Goal: Check status: Check status

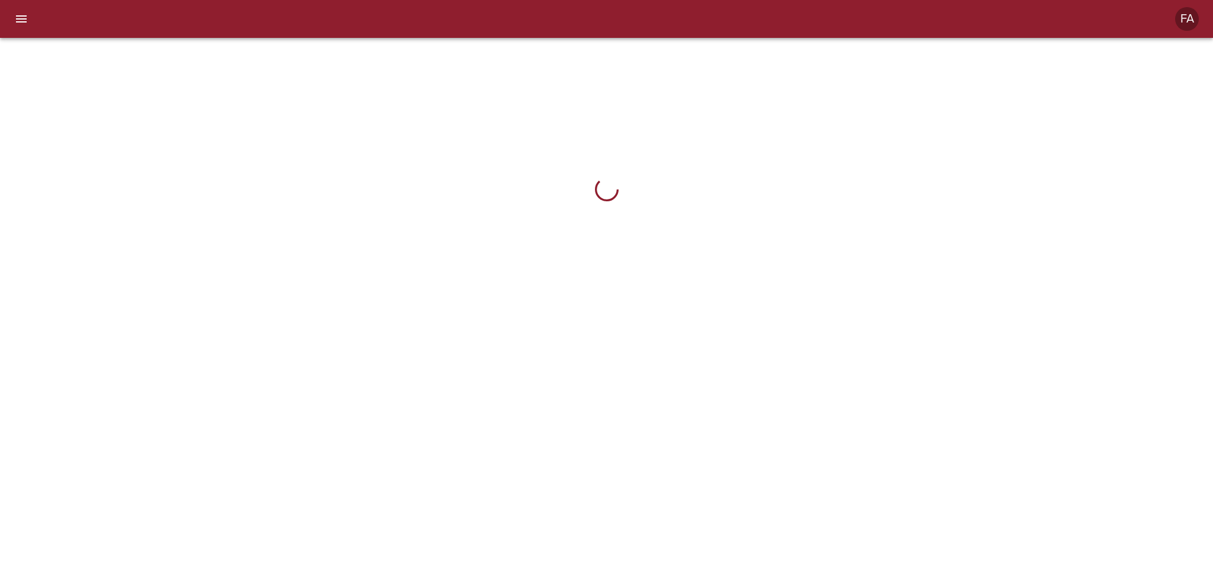
click at [1099, 20] on div "FA" at bounding box center [606, 19] width 1213 height 38
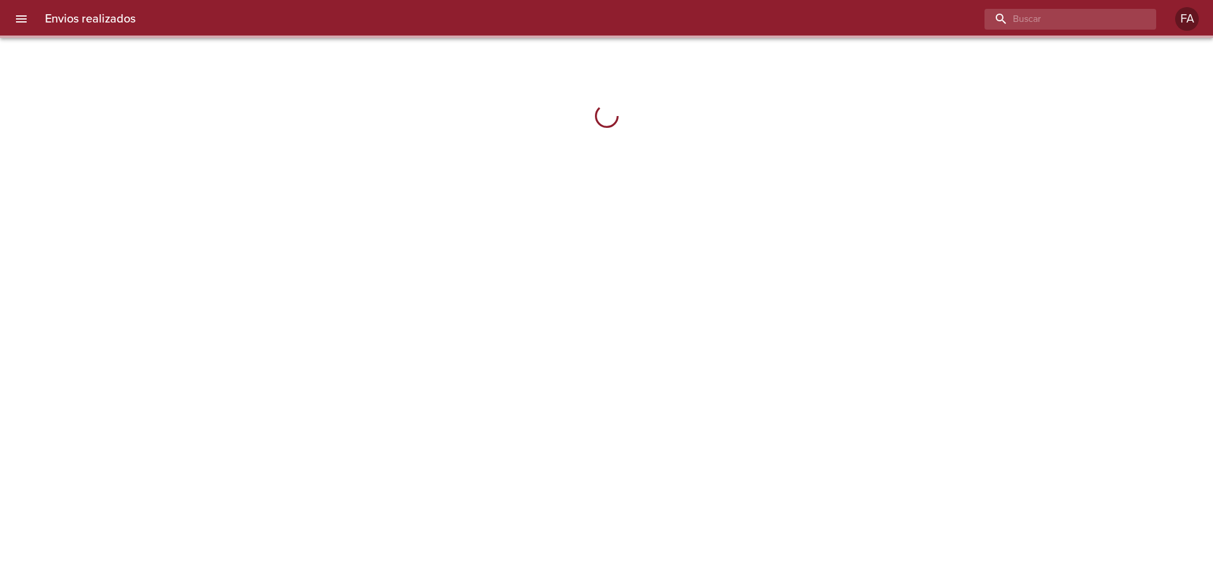
click at [1099, 20] on input "buscar" at bounding box center [1061, 19] width 152 height 21
paste input "[PERSON_NAME]"
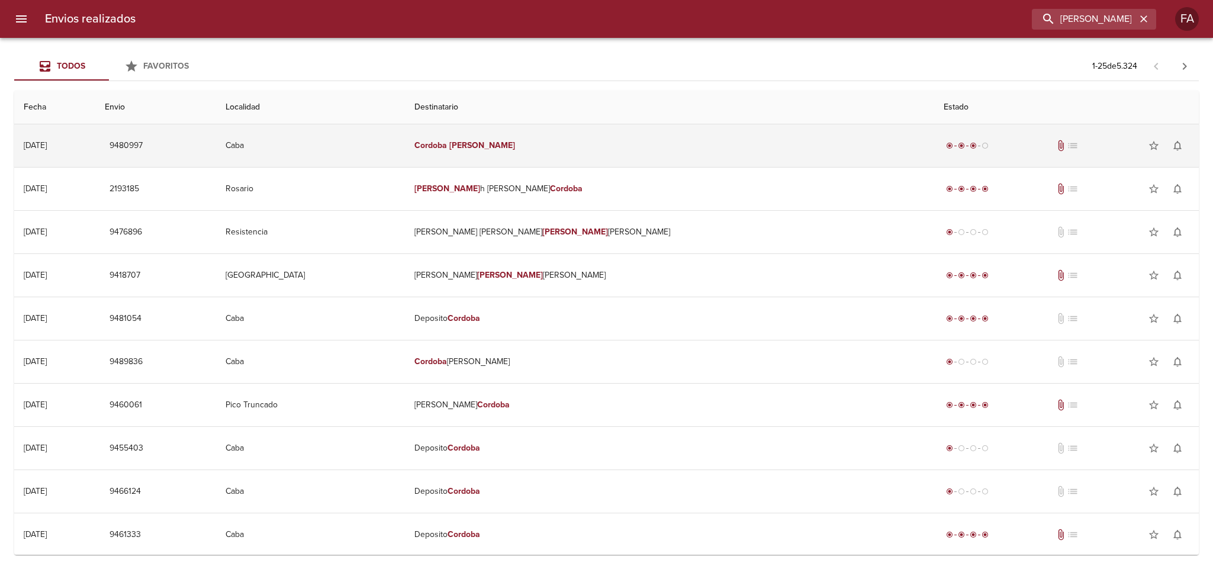
click at [402, 146] on td "Caba" at bounding box center [310, 145] width 189 height 43
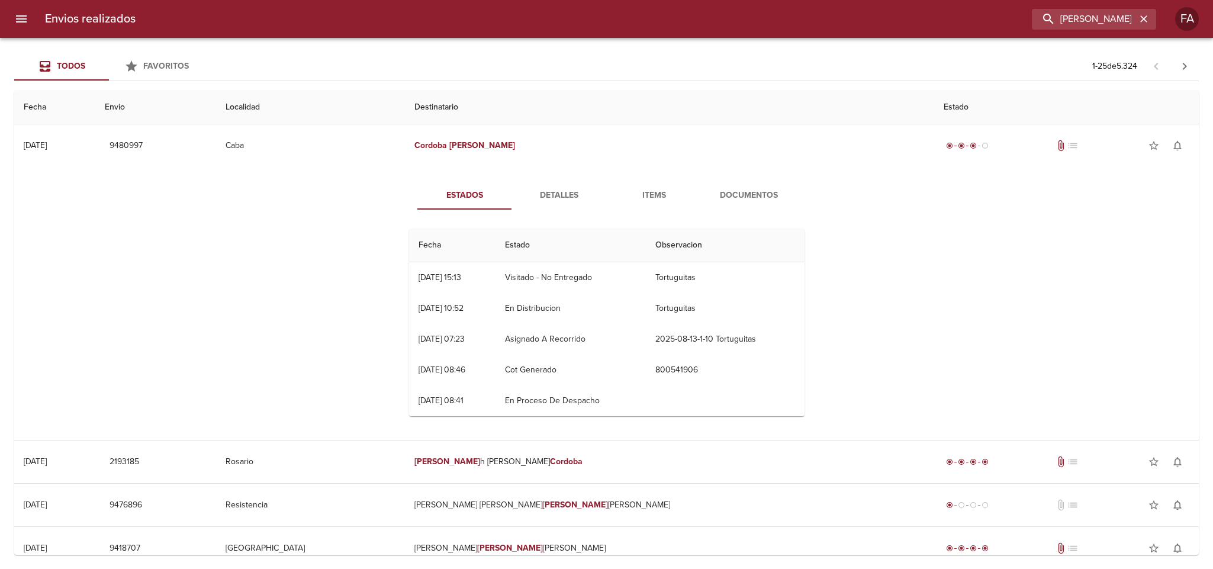
click at [547, 194] on span "Detalles" at bounding box center [559, 195] width 81 height 15
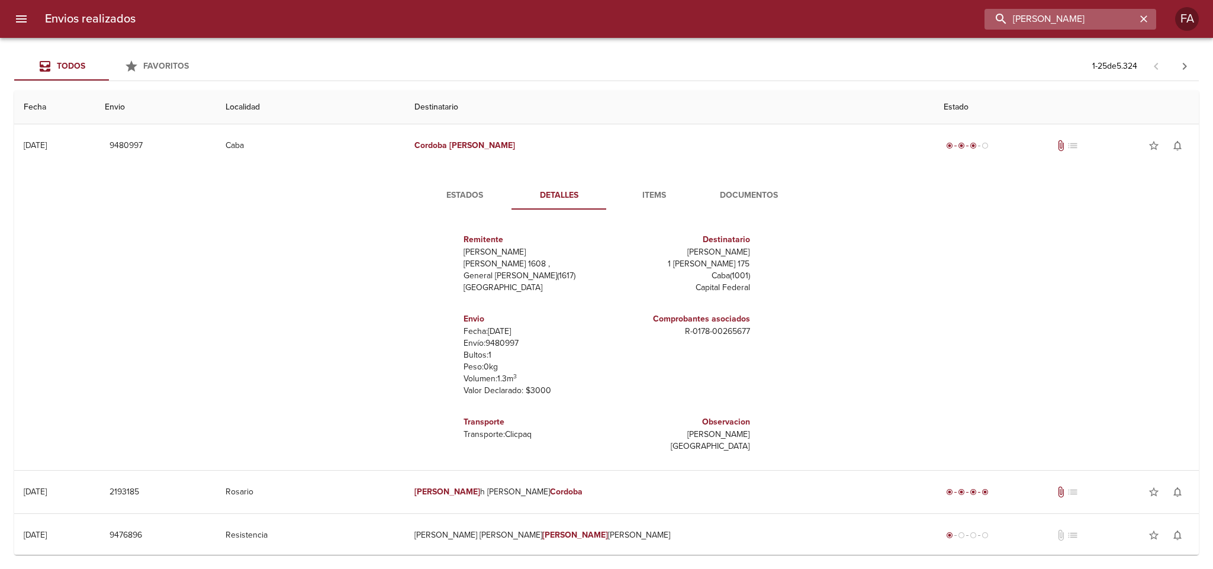
click at [1135, 14] on input "[PERSON_NAME]" at bounding box center [1061, 19] width 152 height 21
drag, startPoint x: 1120, startPoint y: 25, endPoint x: 951, endPoint y: 25, distance: 168.7
click at [951, 25] on div "[PERSON_NAME]" at bounding box center [650, 19] width 1011 height 21
paste input "[PERSON_NAME]"
type input "[PERSON_NAME]"
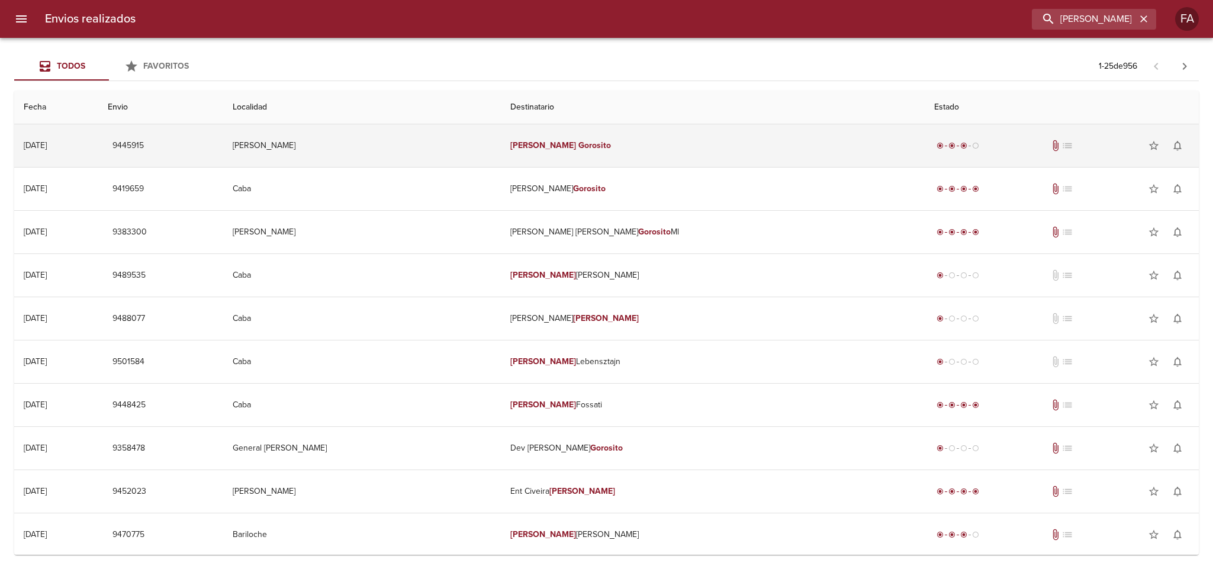
click at [448, 144] on td "[PERSON_NAME]" at bounding box center [362, 145] width 278 height 43
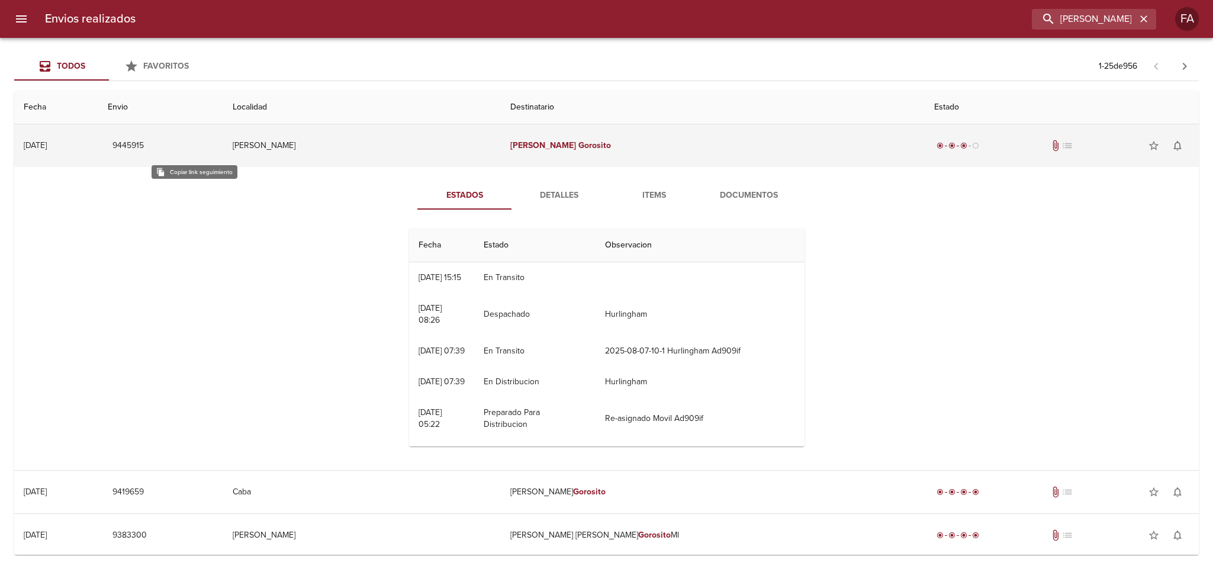
click at [149, 139] on button "9445915" at bounding box center [128, 146] width 41 height 22
click at [149, 137] on button "9445915" at bounding box center [128, 146] width 41 height 22
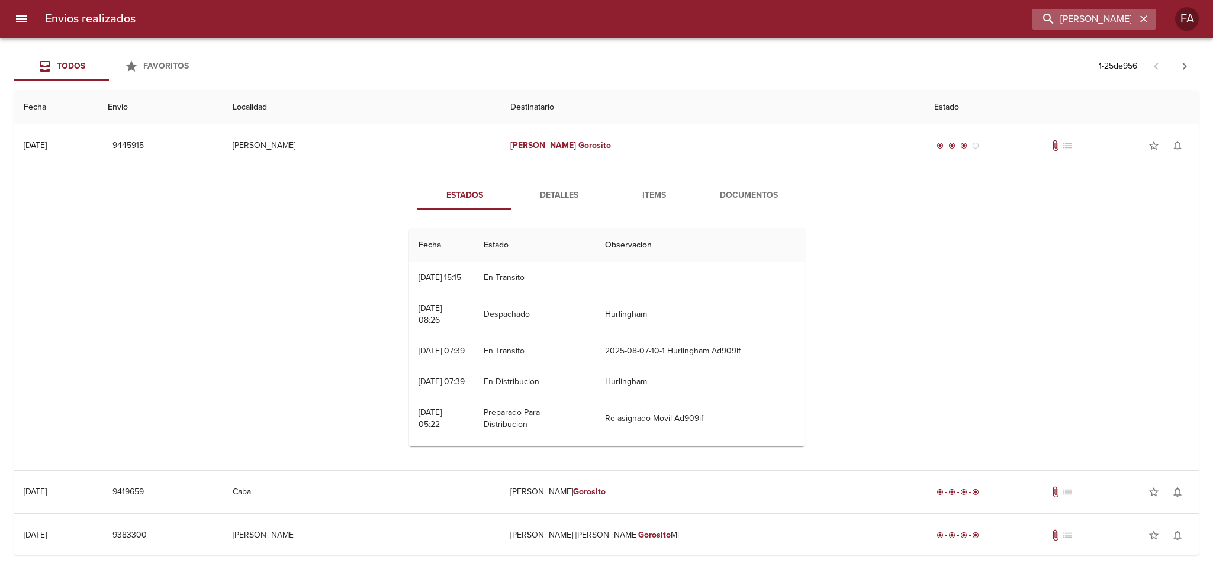
click at [1143, 23] on icon "button" at bounding box center [1144, 19] width 12 height 12
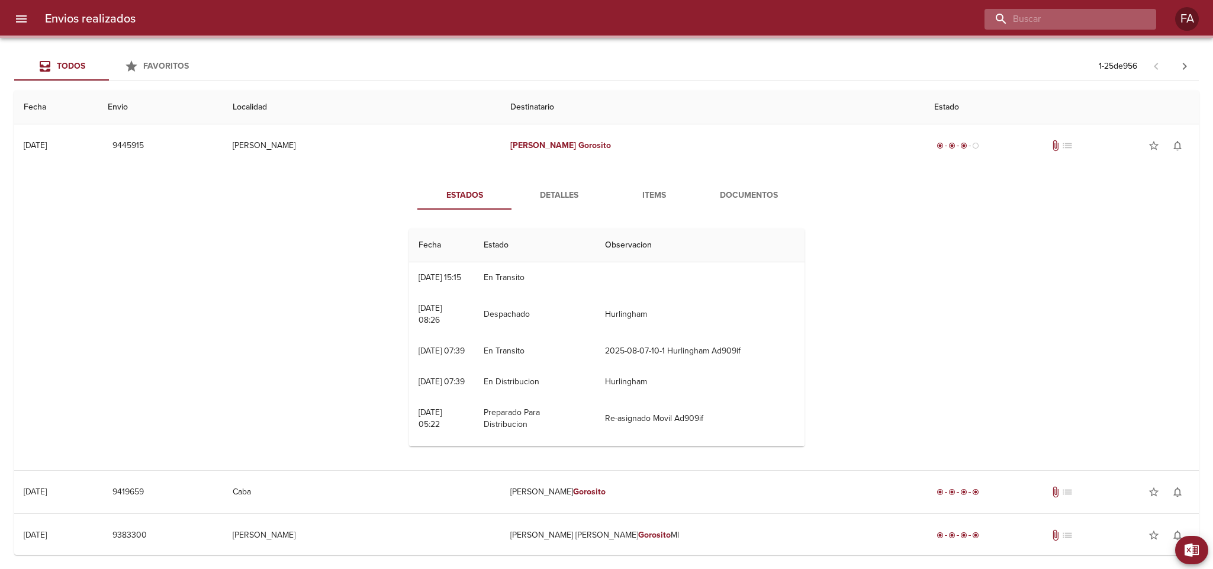
click at [1130, 20] on input "buscar" at bounding box center [1061, 19] width 152 height 21
paste input "[PERSON_NAME] del [PERSON_NAME]"
type input "[PERSON_NAME] del [PERSON_NAME]"
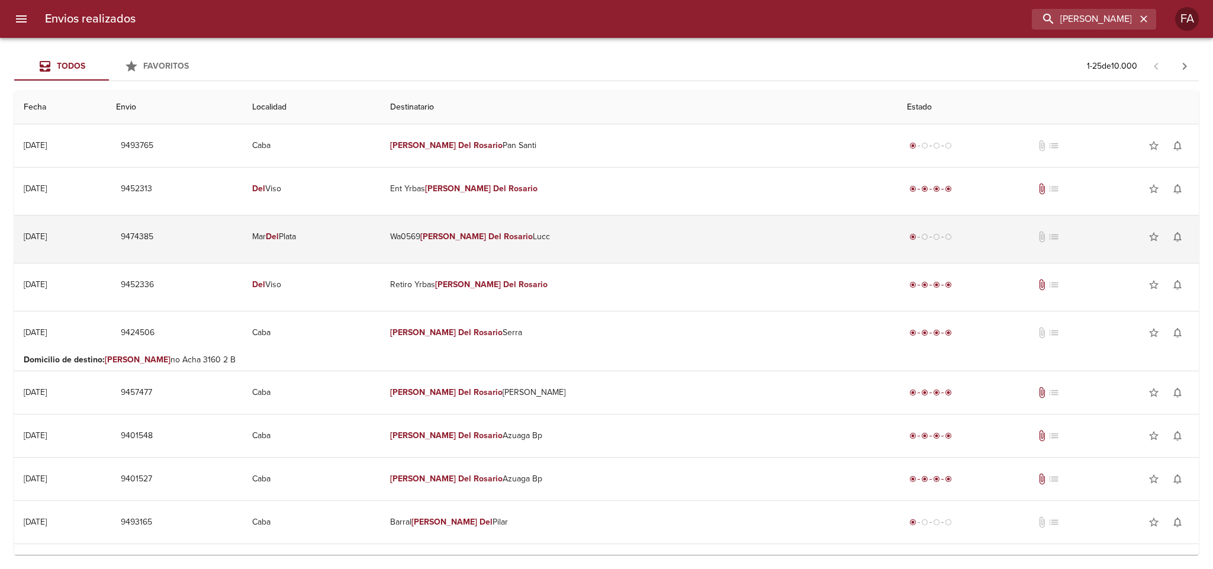
click at [664, 238] on td "Wa0569 [PERSON_NAME] Del [PERSON_NAME] Lucc" at bounding box center [639, 236] width 516 height 43
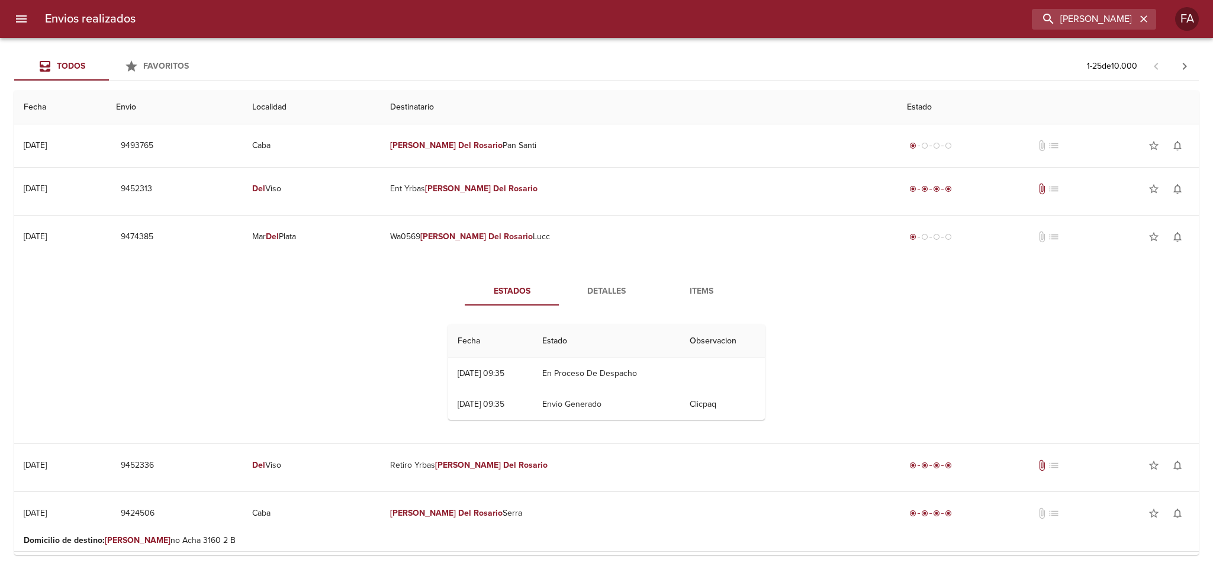
click at [615, 281] on button "Detalles" at bounding box center [606, 291] width 95 height 28
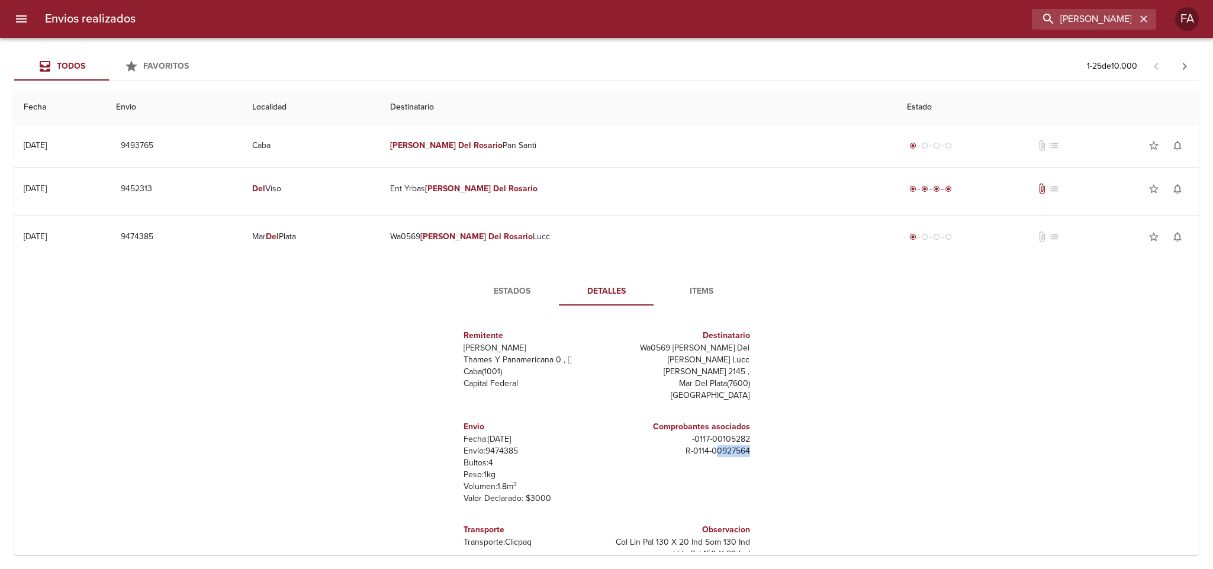
drag, startPoint x: 700, startPoint y: 440, endPoint x: 759, endPoint y: 442, distance: 58.6
click at [759, 442] on div "Remitente Wamaro [PERSON_NAME] Y Panamericana 0 ,   Caba ( 1001 ) Capital Feder…" at bounding box center [606, 433] width 326 height 237
click at [737, 444] on div "Comprobantes asociados - 0117 - 00105282 R - 0114 - 00927564" at bounding box center [681, 462] width 148 height 103
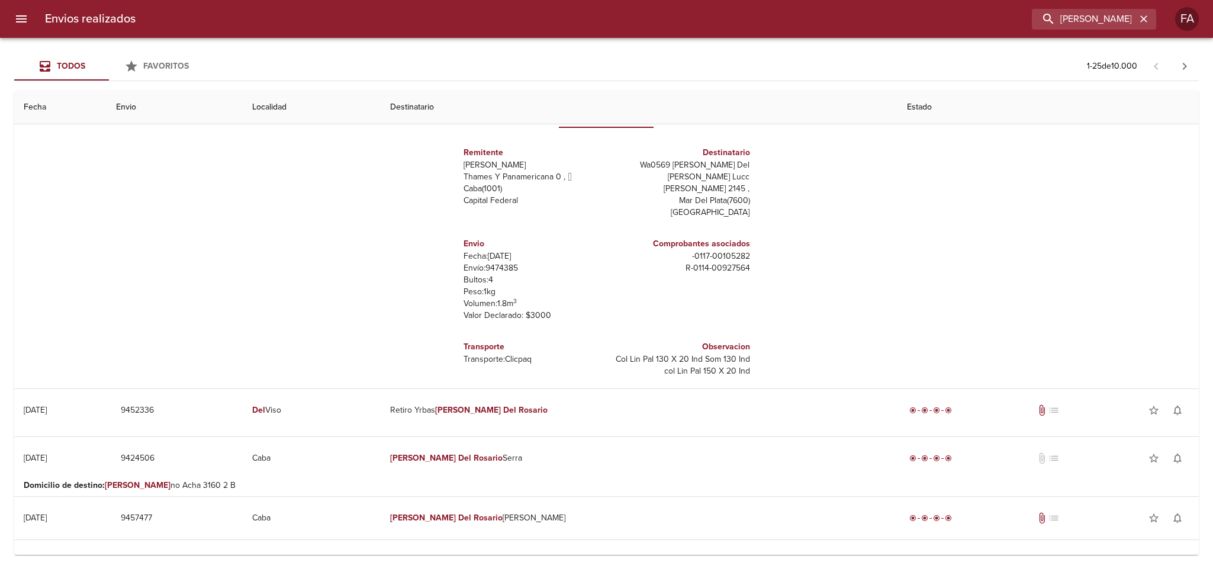
scroll to position [89, 0]
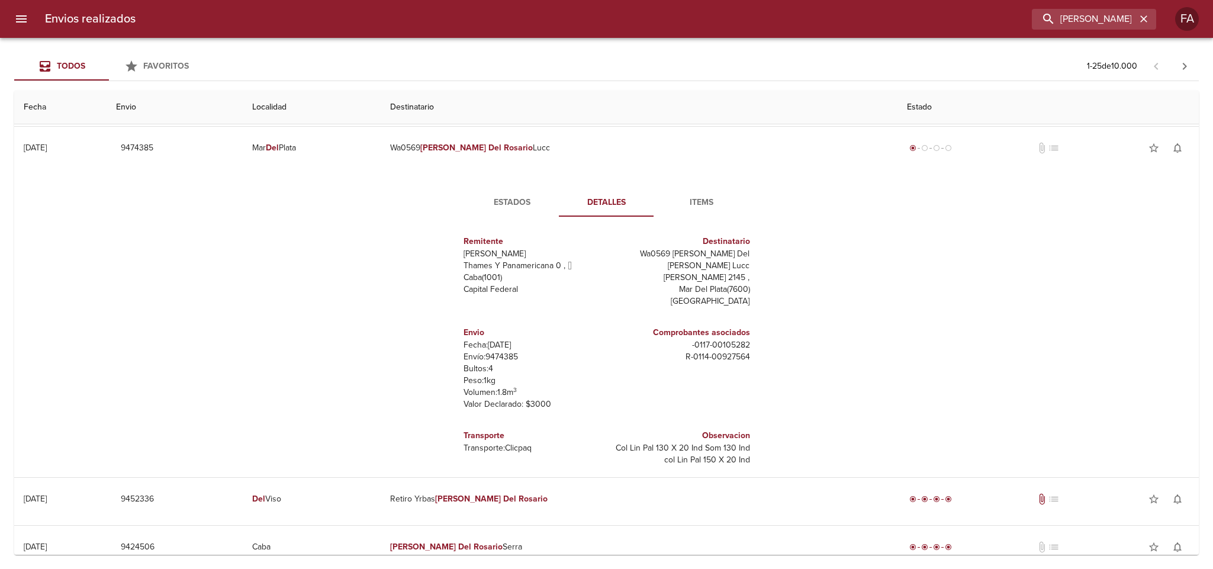
drag, startPoint x: 487, startPoint y: 206, endPoint x: 596, endPoint y: 229, distance: 111.4
click at [488, 205] on span "Estados" at bounding box center [512, 202] width 81 height 15
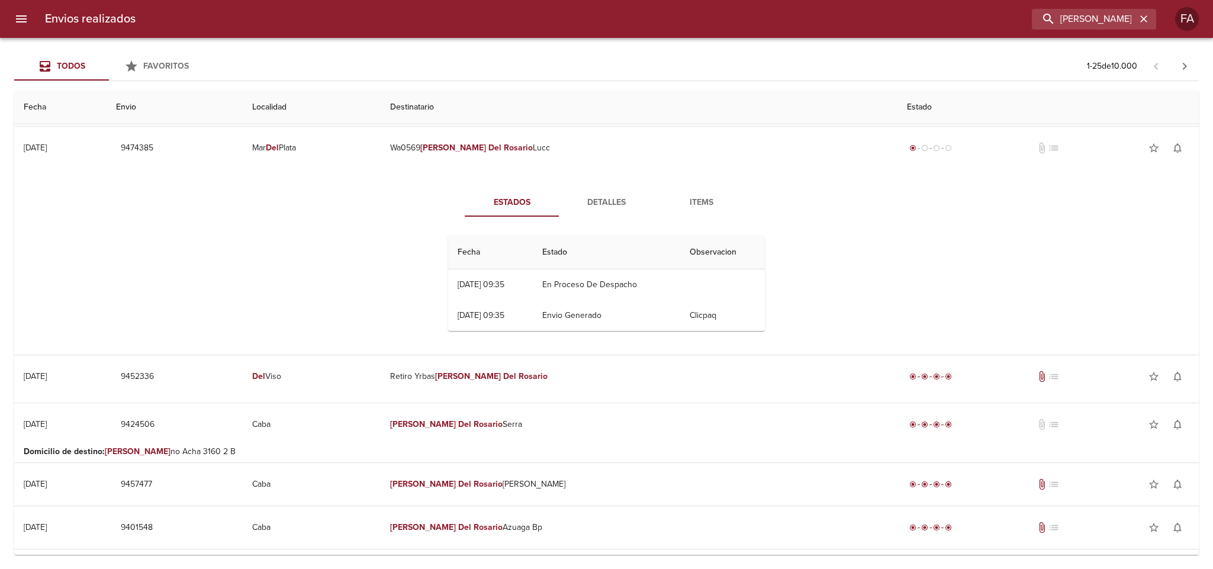
click at [837, 261] on div "Estados Detalles Items Fecha Estado Observacion 07/08 [DATE] 09:35 En Proceso D…" at bounding box center [607, 264] width 1166 height 181
click at [577, 196] on span "Detalles" at bounding box center [607, 202] width 81 height 15
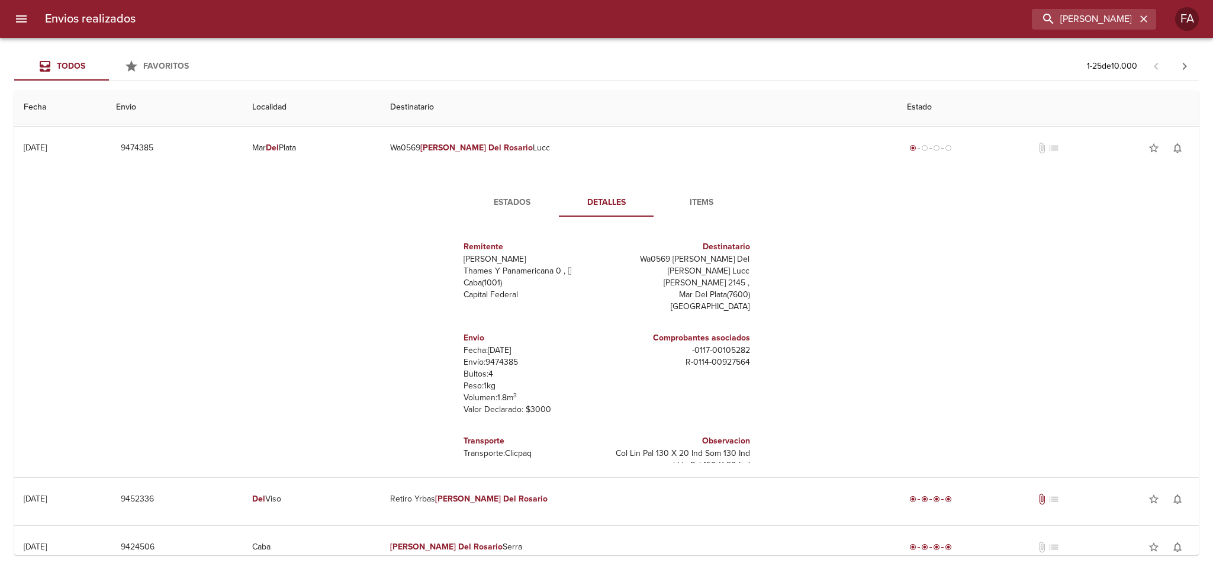
click at [494, 368] on p "Bultos: 4" at bounding box center [533, 374] width 139 height 12
click at [496, 356] on p "Envío: 9474385" at bounding box center [533, 362] width 139 height 12
copy p "9474385"
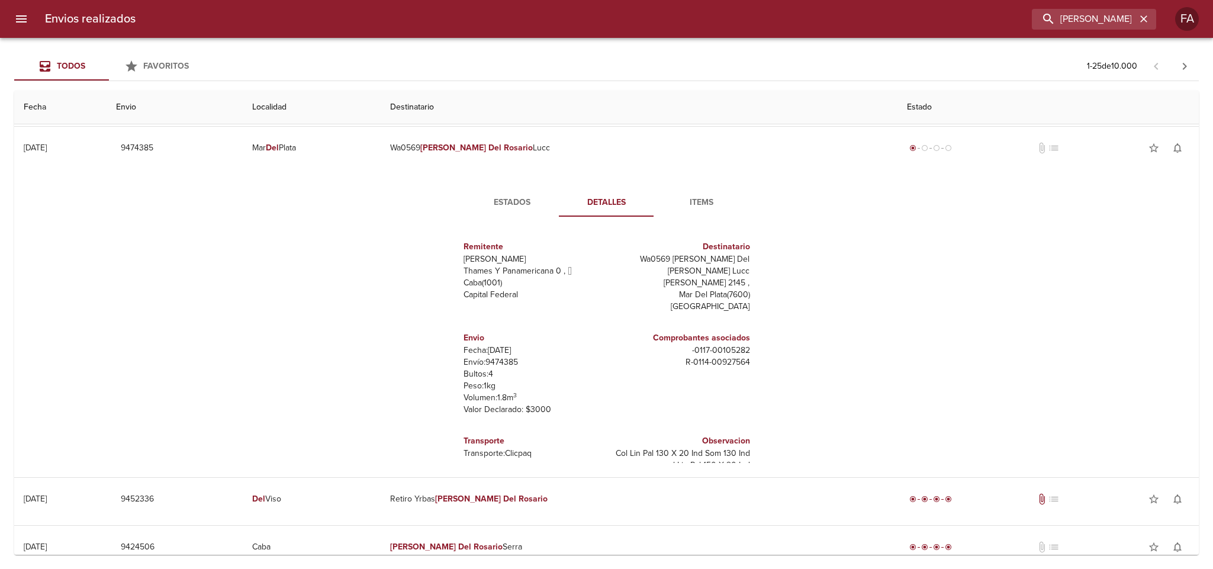
click at [697, 358] on div "Comprobantes asociados - 0117 - 00105282 R - 0114 - 00927564" at bounding box center [681, 350] width 139 height 46
click at [695, 357] on div "Comprobantes asociados - 0117 - 00105282 R - 0114 - 00927564" at bounding box center [681, 350] width 139 height 46
copy p "R - 0114 - 00927564"
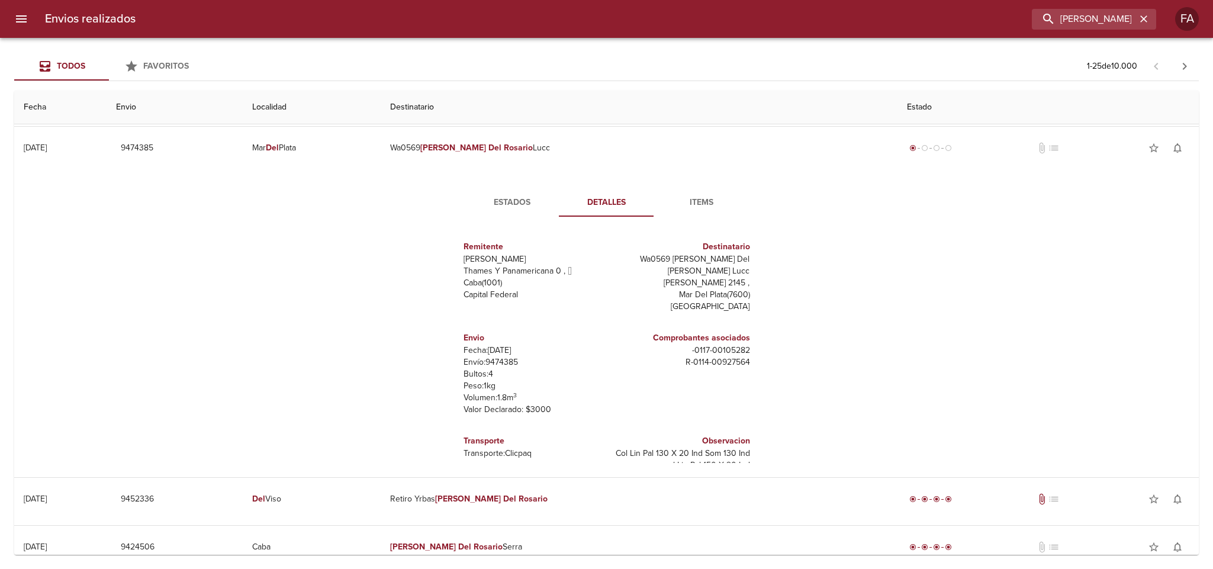
click at [690, 265] on p "Wa0569 [PERSON_NAME] Del [PERSON_NAME] Lucc" at bounding box center [681, 265] width 139 height 24
copy p "Wa0569 [PERSON_NAME] Del [PERSON_NAME] Lucc"
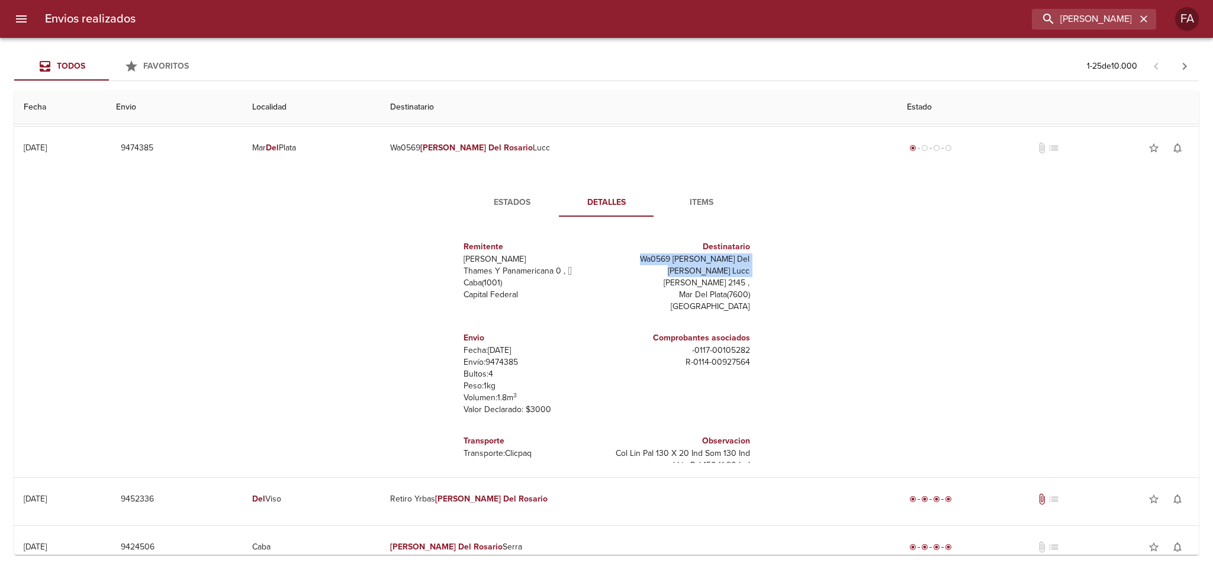
click at [507, 206] on span "Estados" at bounding box center [512, 202] width 81 height 15
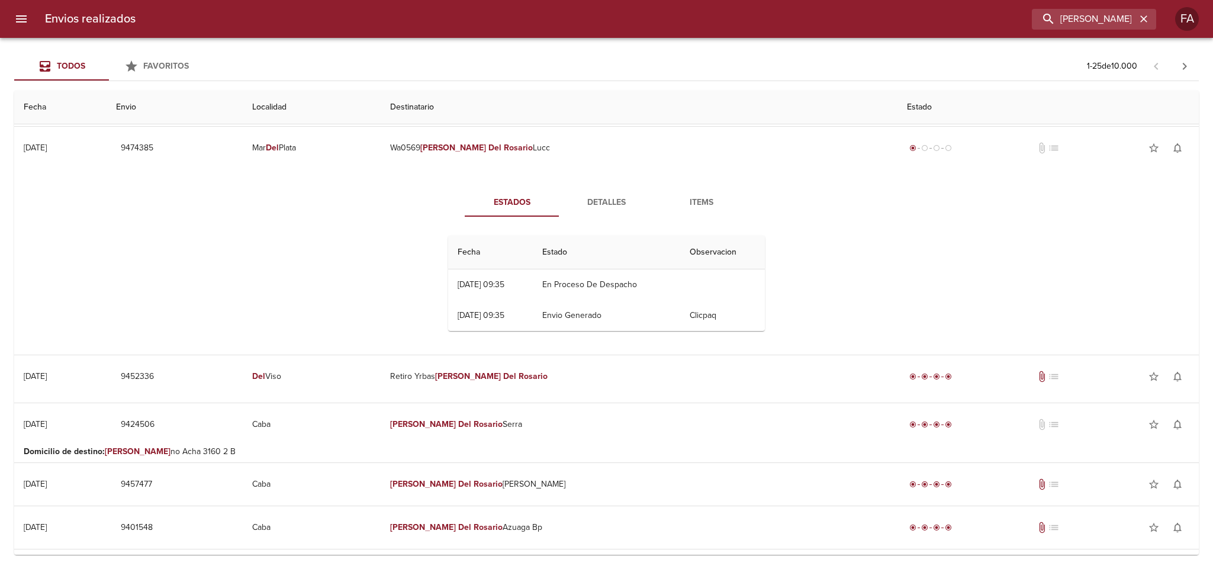
click at [594, 206] on span "Detalles" at bounding box center [607, 202] width 81 height 15
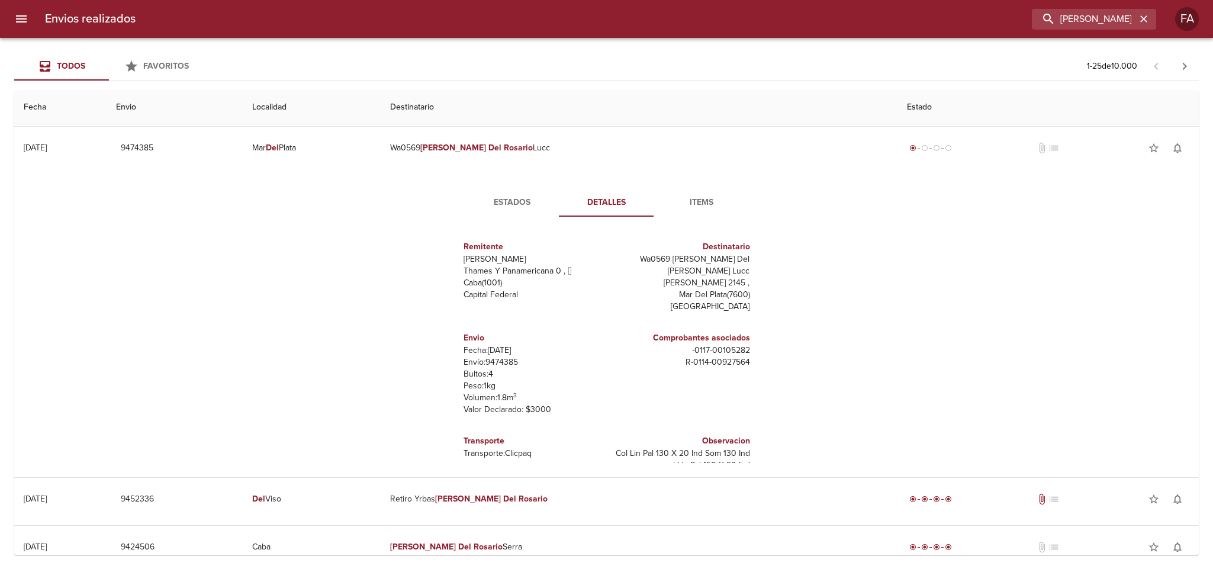
click at [520, 205] on span "Estados" at bounding box center [512, 202] width 81 height 15
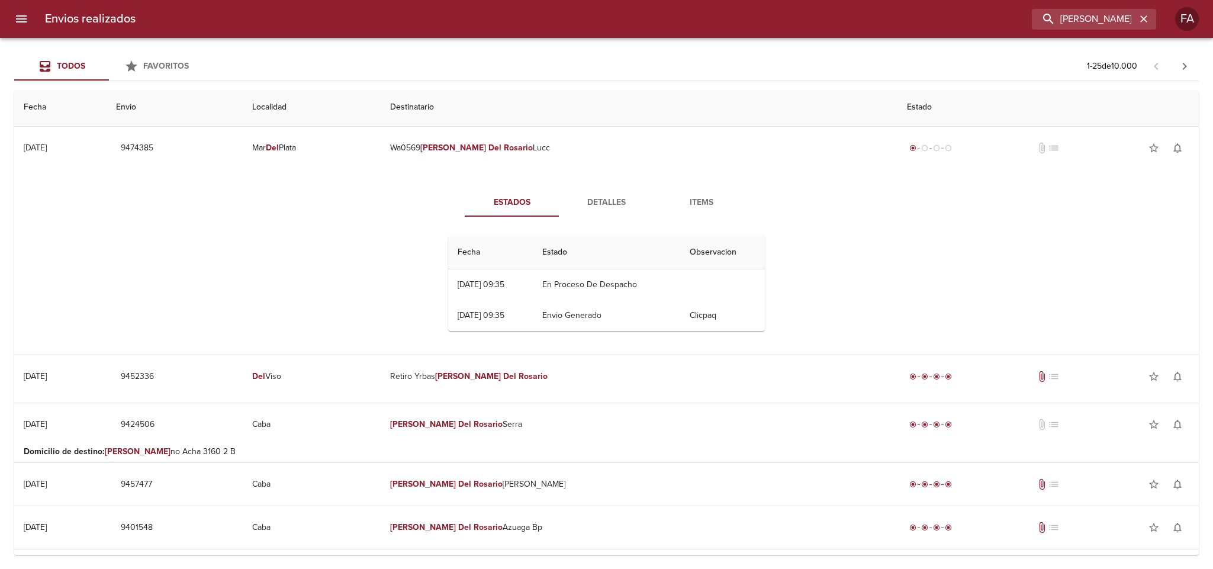
click at [616, 207] on span "Detalles" at bounding box center [607, 202] width 81 height 15
